Goal: Information Seeking & Learning: Learn about a topic

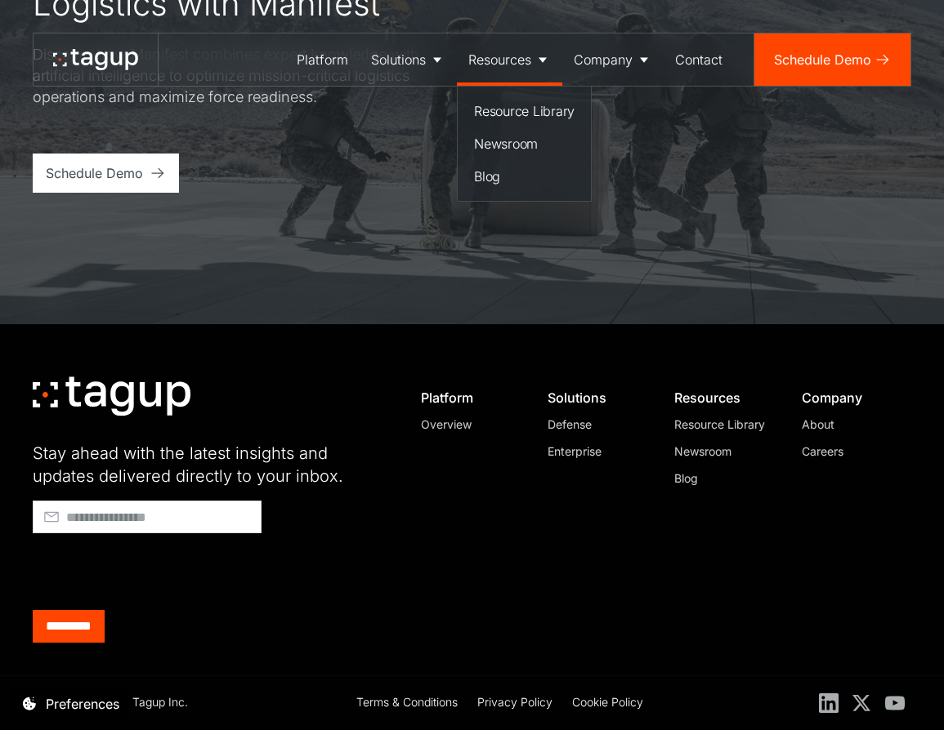
scroll to position [5700, 0]
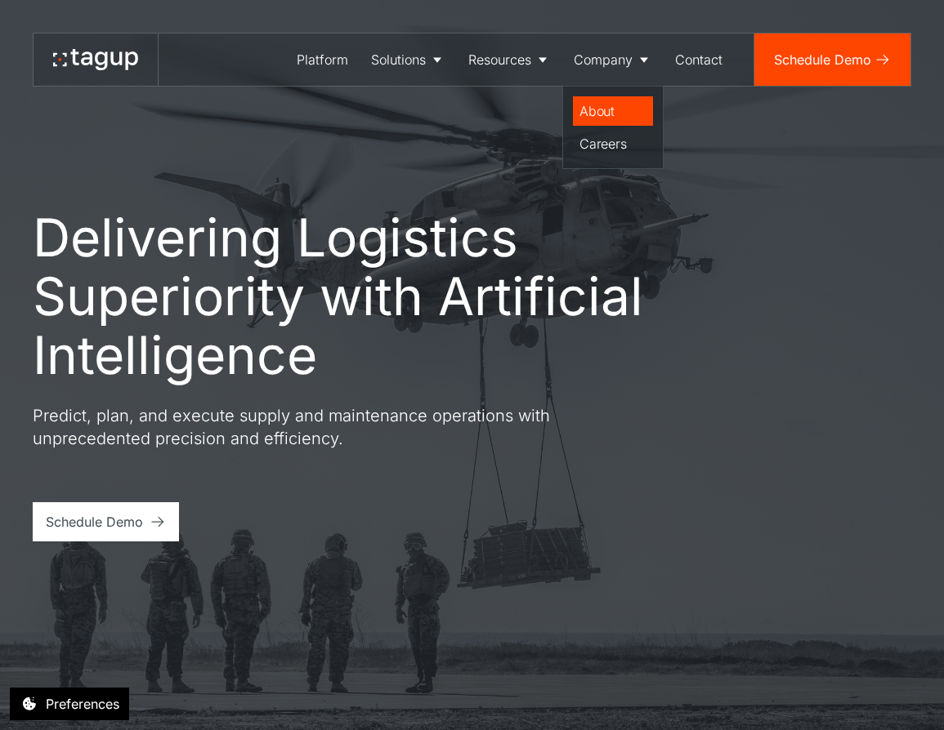
click at [614, 105] on div "About" at bounding box center [612, 111] width 67 height 20
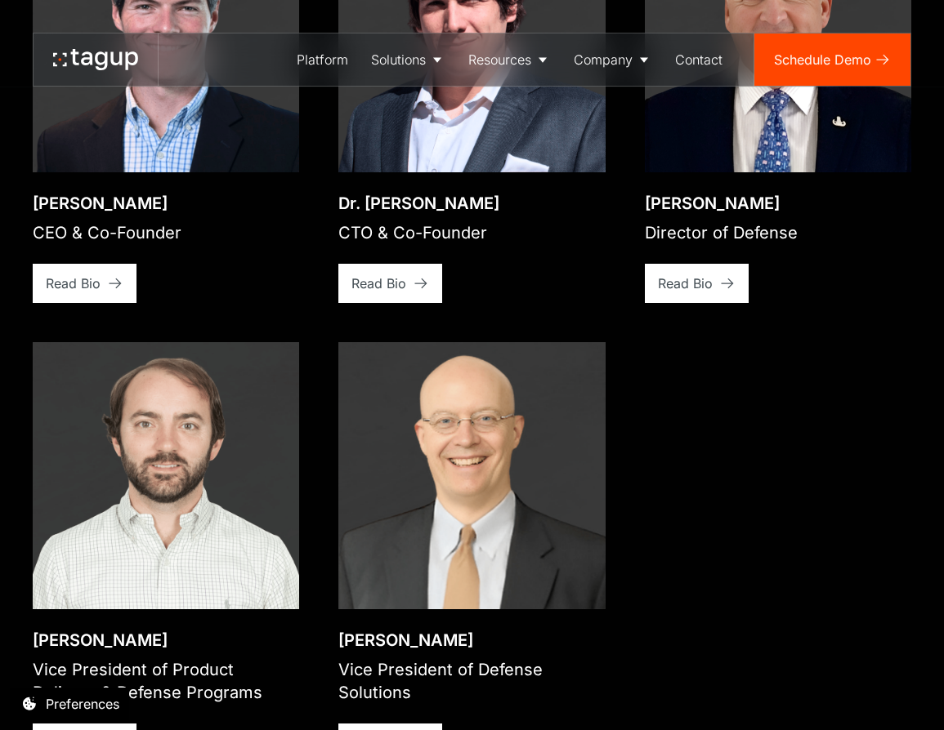
scroll to position [2524, 0]
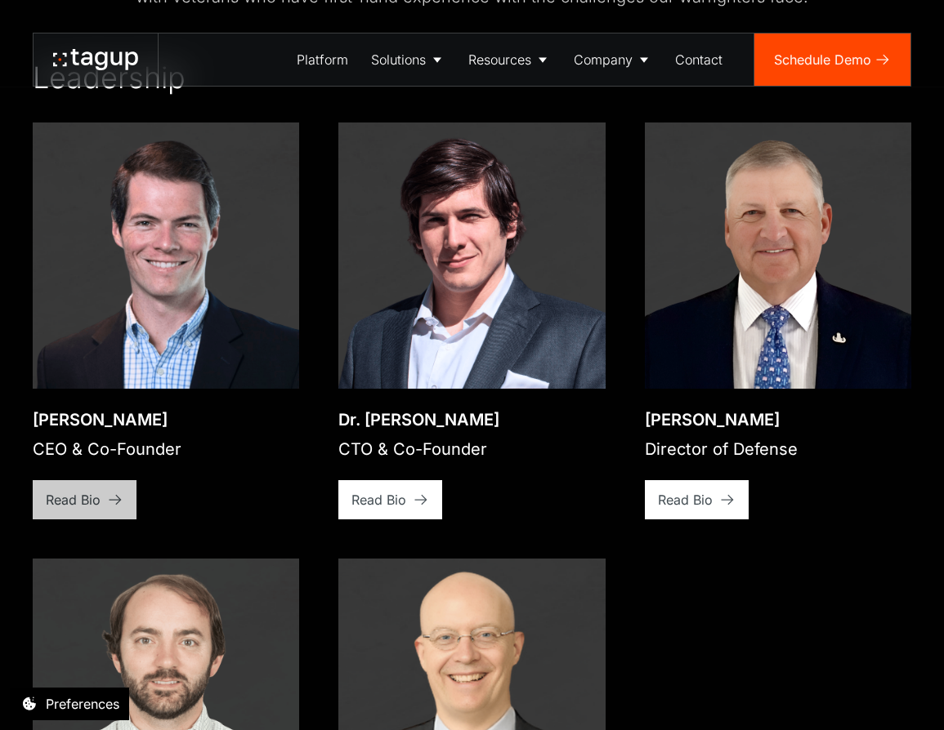
click at [58, 490] on div "Read Bio" at bounding box center [73, 500] width 55 height 20
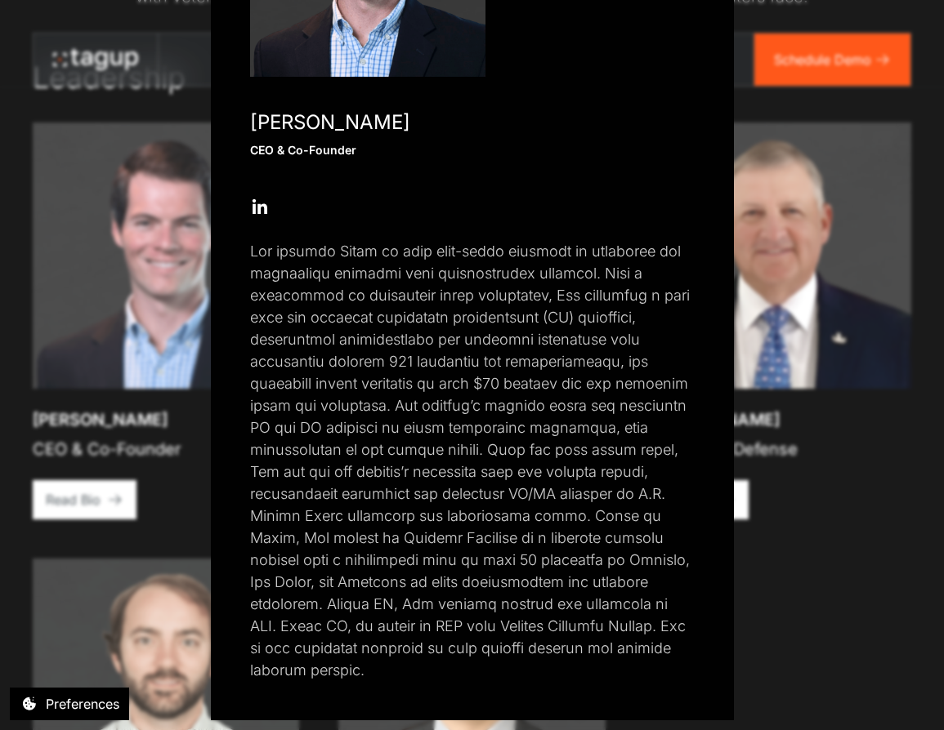
scroll to position [256, 0]
click at [800, 533] on div "Close popup [PERSON_NAME] CEO & Co-Founder Open Open Twitter profile Send Email…" at bounding box center [472, 365] width 944 height 730
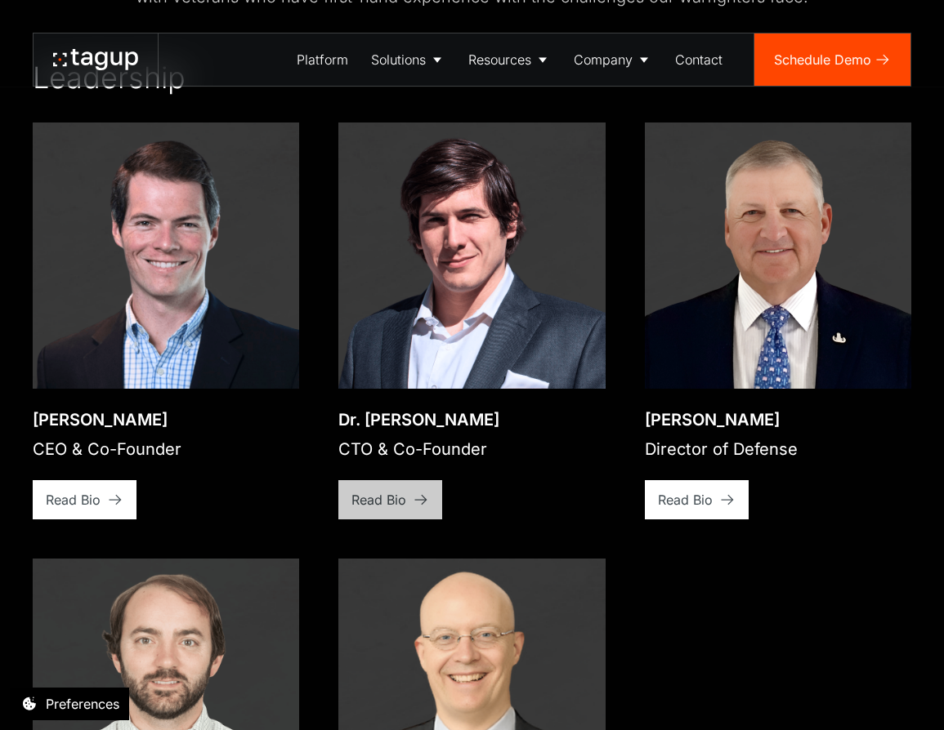
click at [411, 487] on link "Read Bio" at bounding box center [390, 499] width 104 height 39
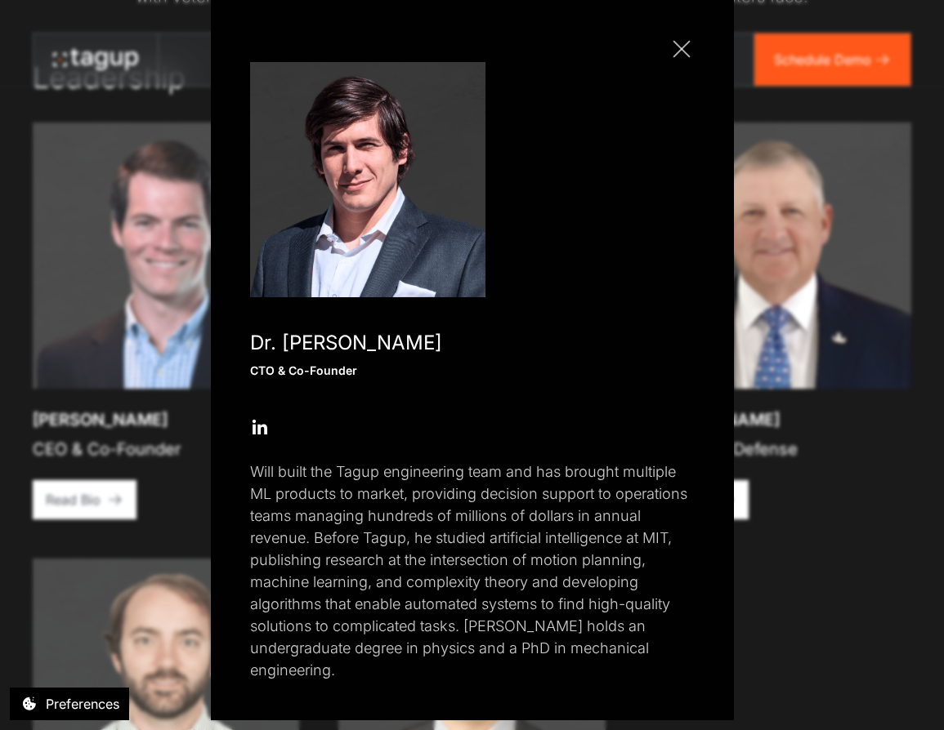
scroll to position [35, 0]
click at [791, 520] on div "Close popup Dr. [PERSON_NAME] CTO & Co-Founder Open Open Twitter profile Send E…" at bounding box center [472, 365] width 944 height 730
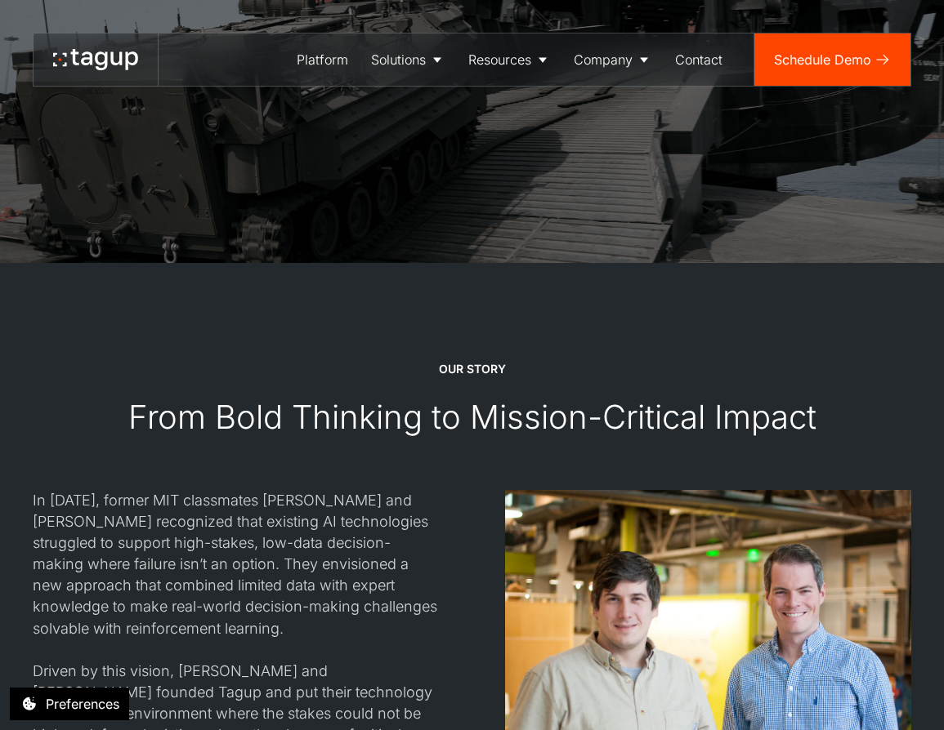
scroll to position [1371, 0]
